Goal: Check status

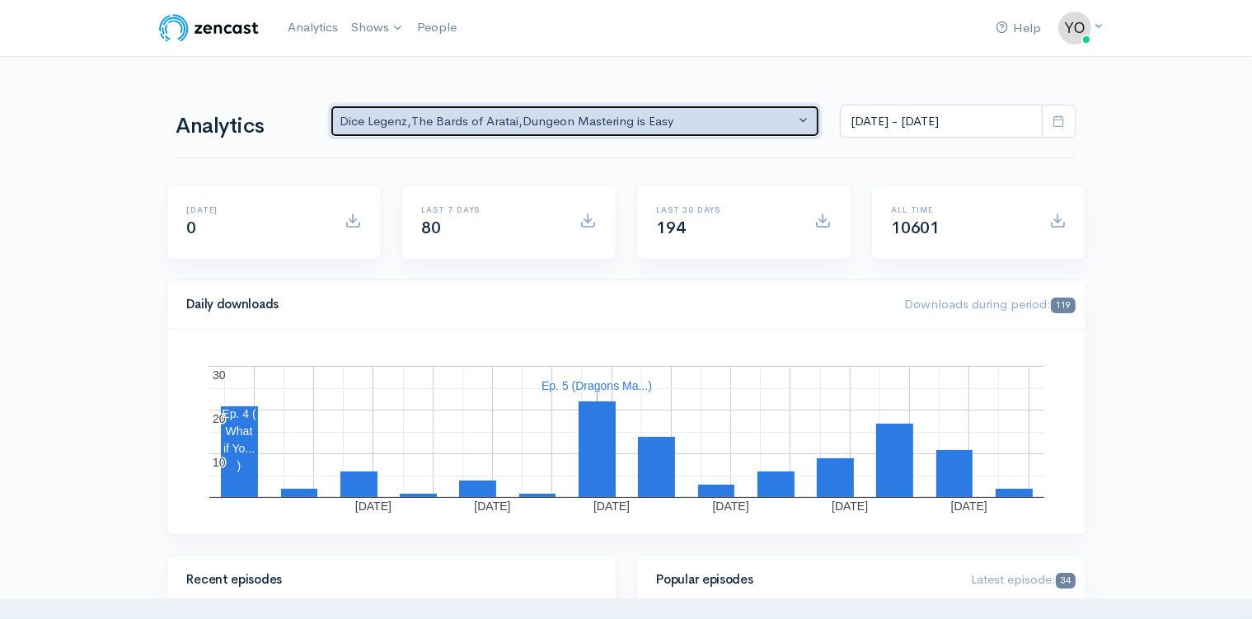
click at [797, 128] on button "Dice Legenz , The Bards of Aratai , Dungeon Mastering is Easy" at bounding box center [575, 122] width 491 height 34
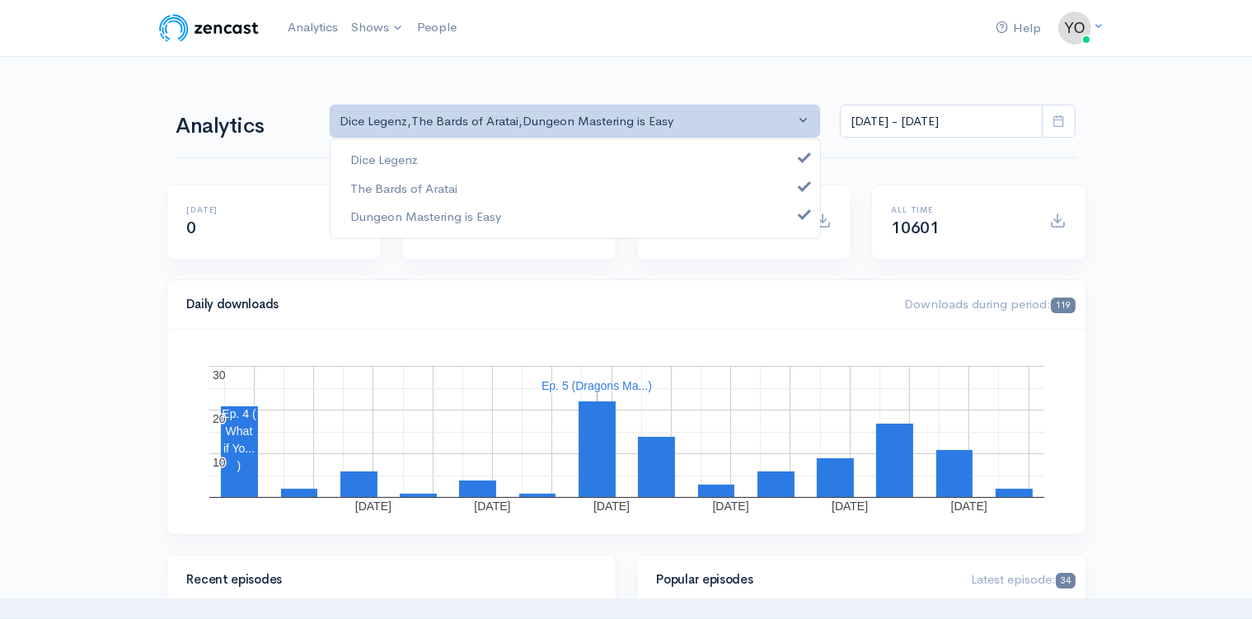
click at [1060, 115] on icon at bounding box center [1058, 121] width 12 height 12
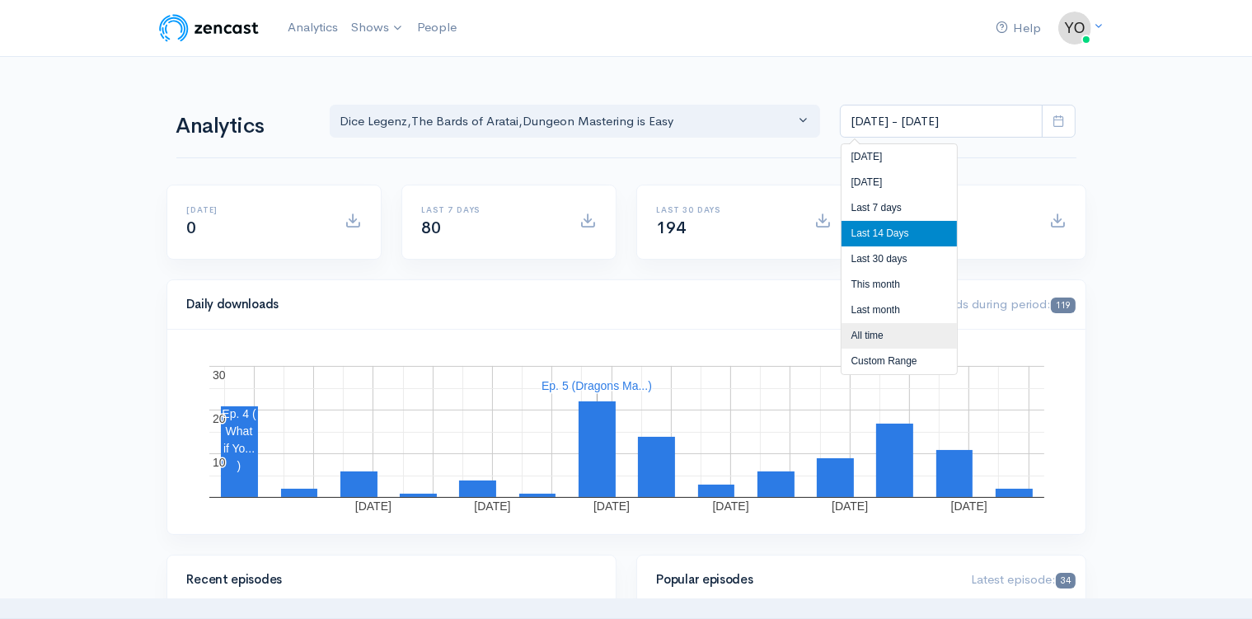
click at [883, 328] on li "All time" at bounding box center [898, 336] width 115 height 26
type input "[DATE] - [DATE]"
